Goal: Transaction & Acquisition: Download file/media

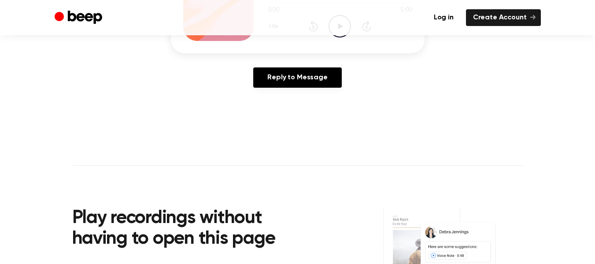
scroll to position [4, 0]
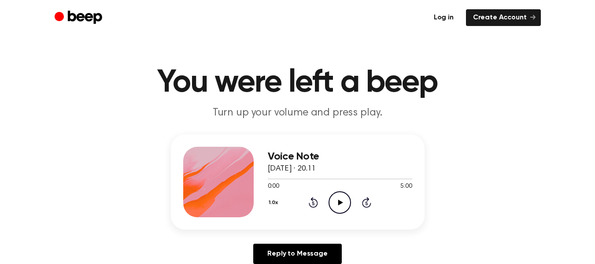
click at [446, 17] on link "Log in" at bounding box center [444, 17] width 34 height 17
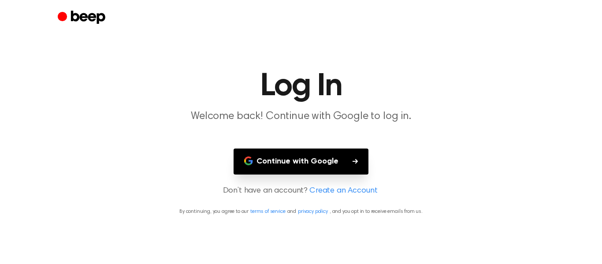
click at [288, 170] on button "Continue with Google" at bounding box center [300, 161] width 135 height 26
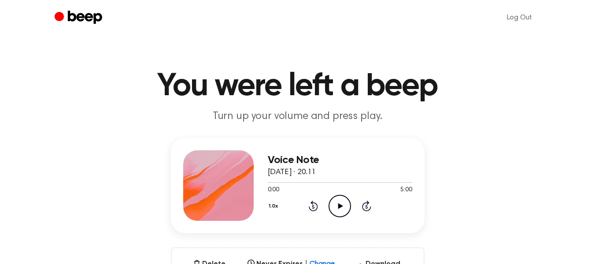
scroll to position [44, 0]
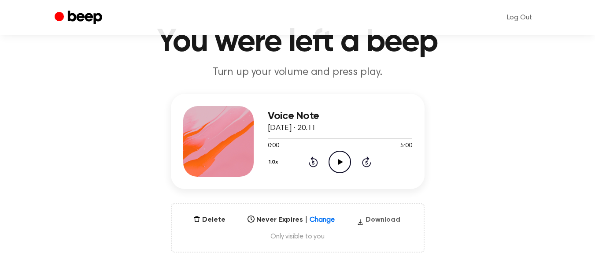
click at [374, 222] on button "Download" at bounding box center [378, 221] width 51 height 14
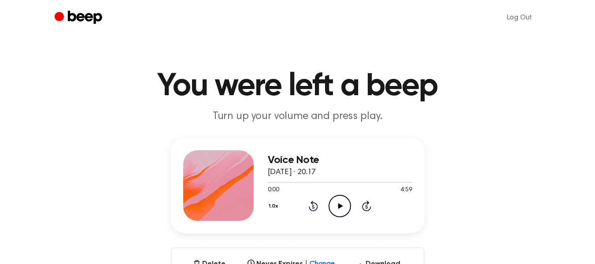
scroll to position [132, 0]
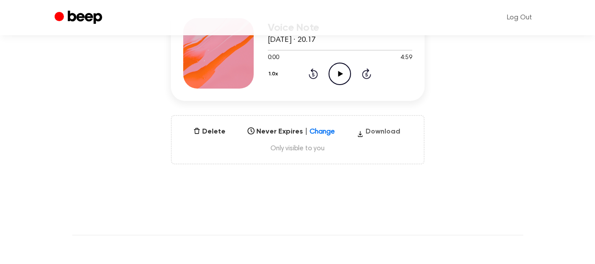
click at [374, 136] on button "Download" at bounding box center [378, 133] width 51 height 14
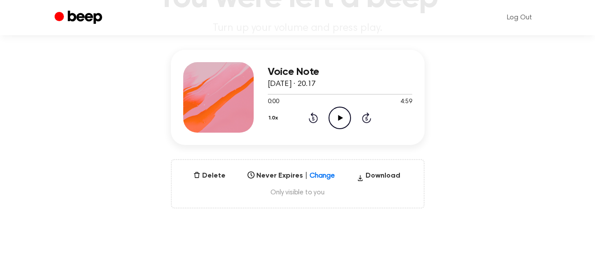
click at [503, 102] on div "Voice Note 1 September 2025 · 20.17 0:00 4:59 Your browser does not support the…" at bounding box center [298, 129] width 574 height 159
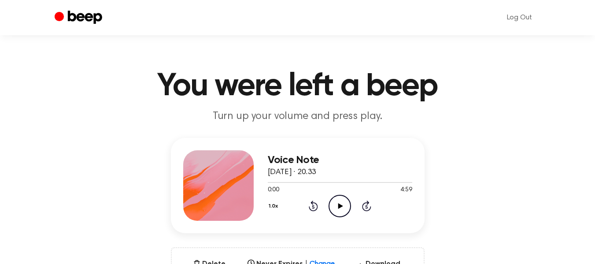
scroll to position [88, 0]
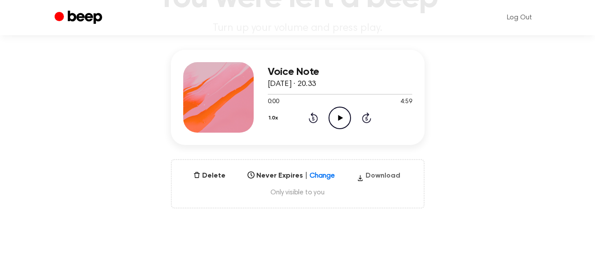
click at [375, 178] on button "Download" at bounding box center [378, 177] width 51 height 14
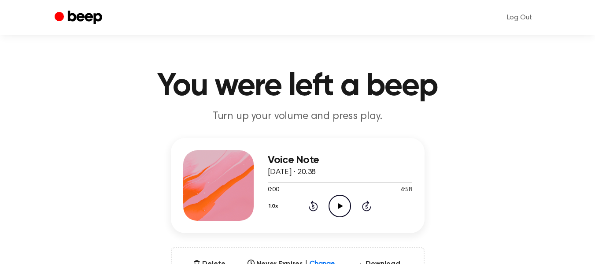
scroll to position [88, 0]
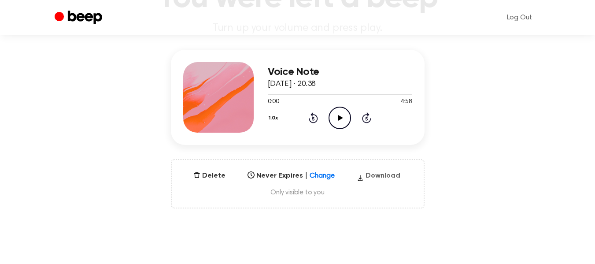
click at [377, 177] on button "Download" at bounding box center [378, 177] width 51 height 14
